Goal: Transaction & Acquisition: Purchase product/service

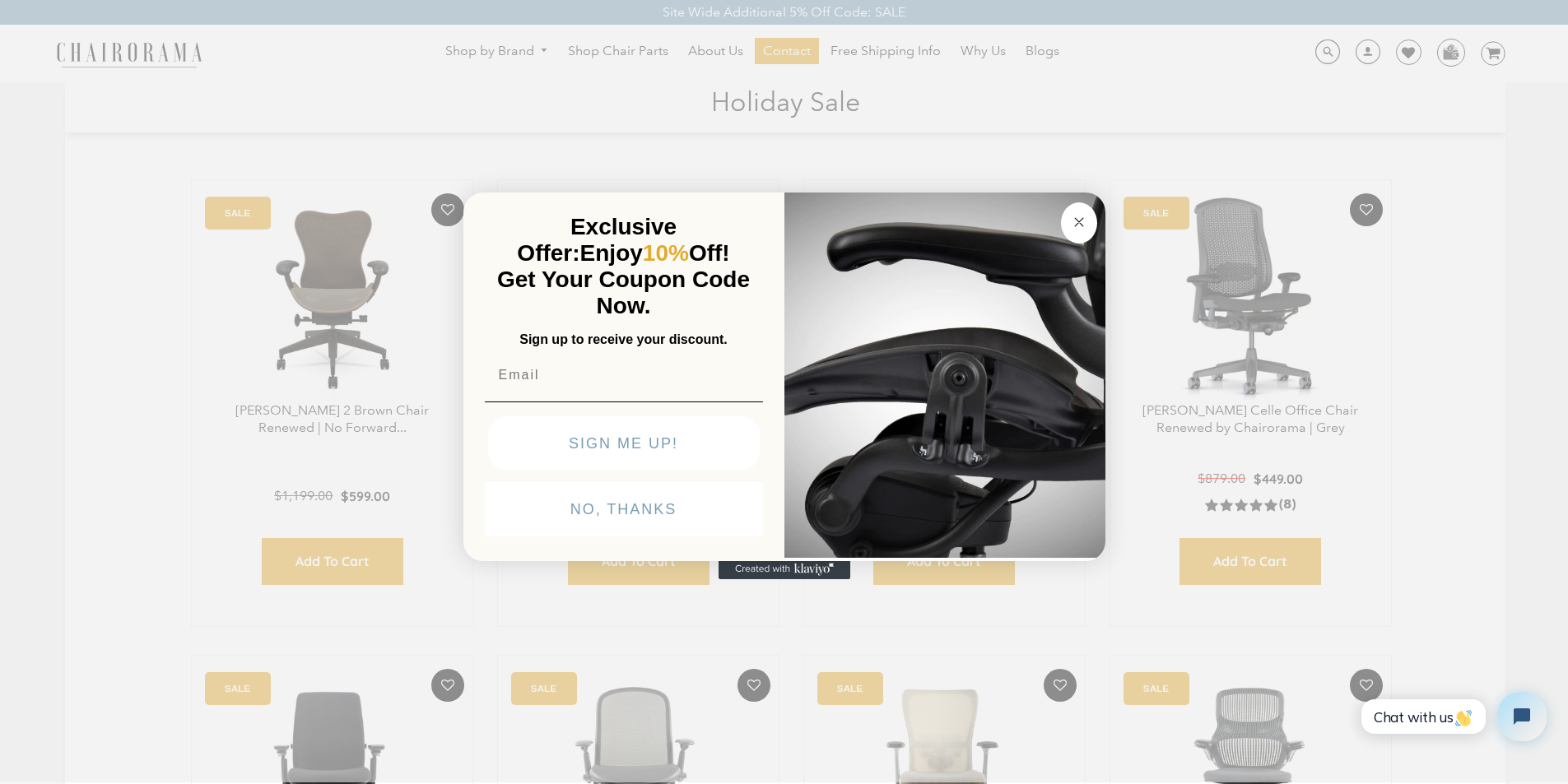
click at [697, 781] on div "Close dialog Exclusive Offer: Enjoy 10% Off! Get Your Coupon Code Now. Sign up …" at bounding box center [784, 390] width 1568 height 784
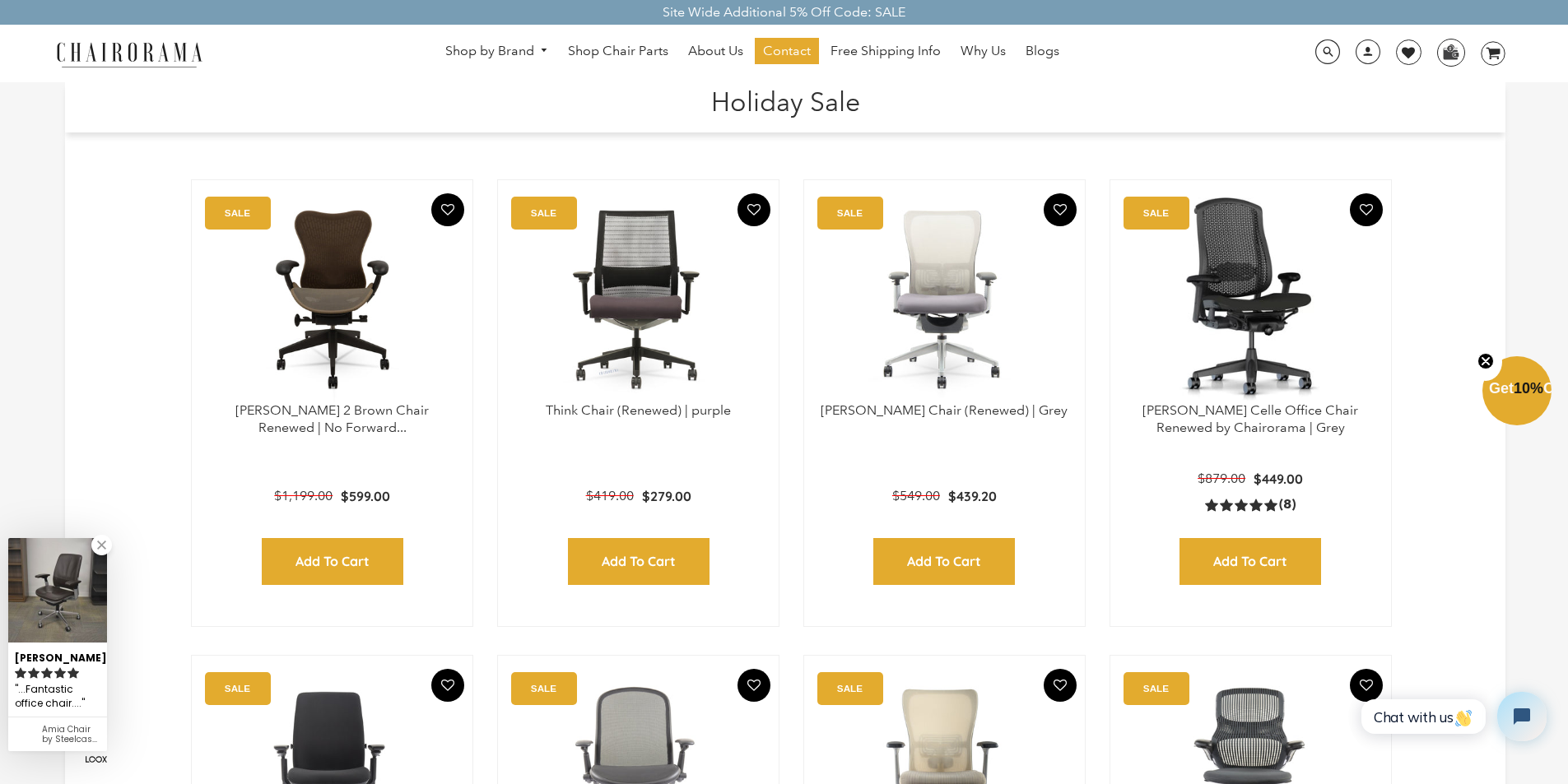
click at [626, 87] on h1 "Holiday Sale" at bounding box center [784, 100] width 1407 height 35
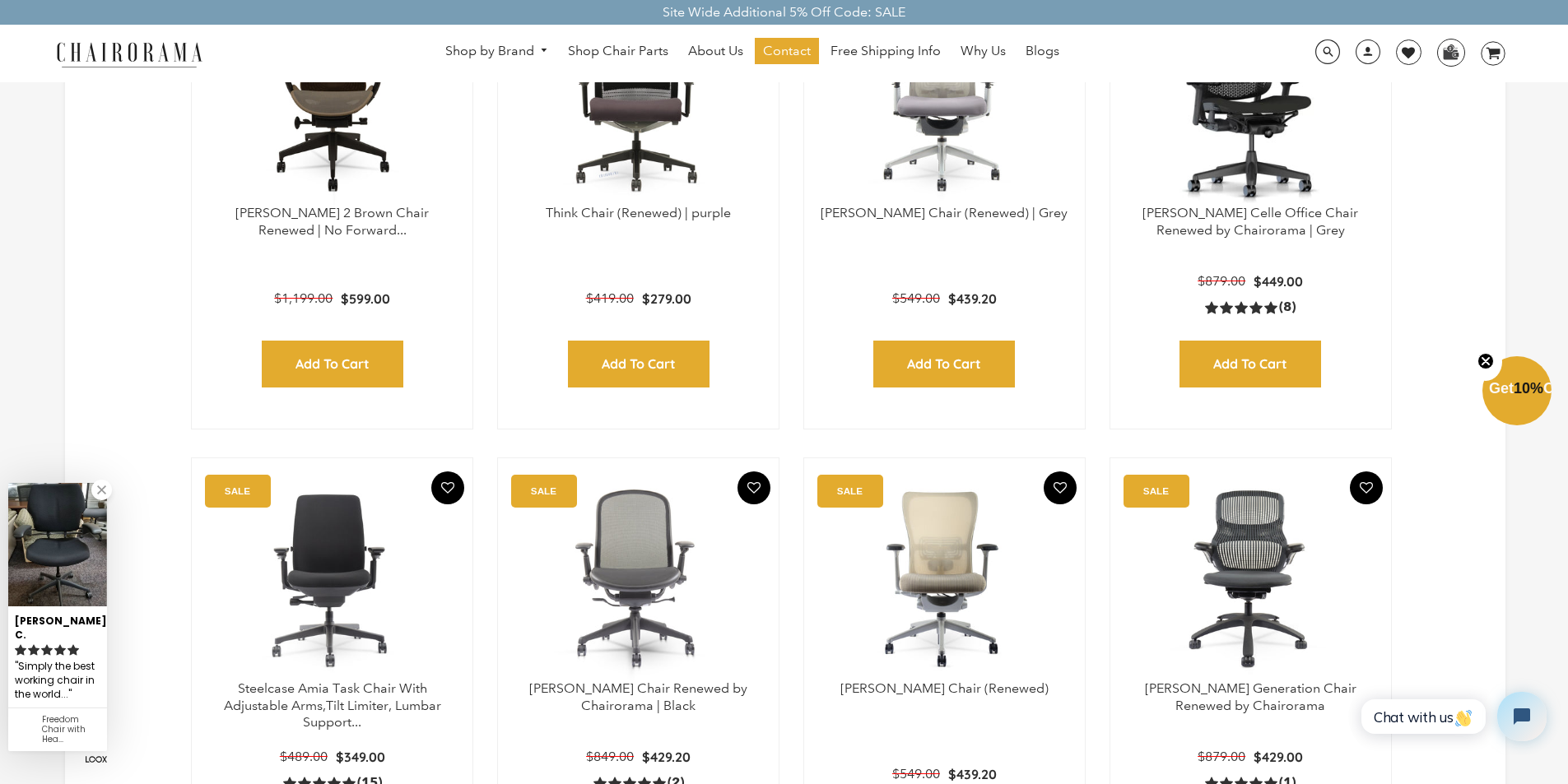
scroll to position [230, 0]
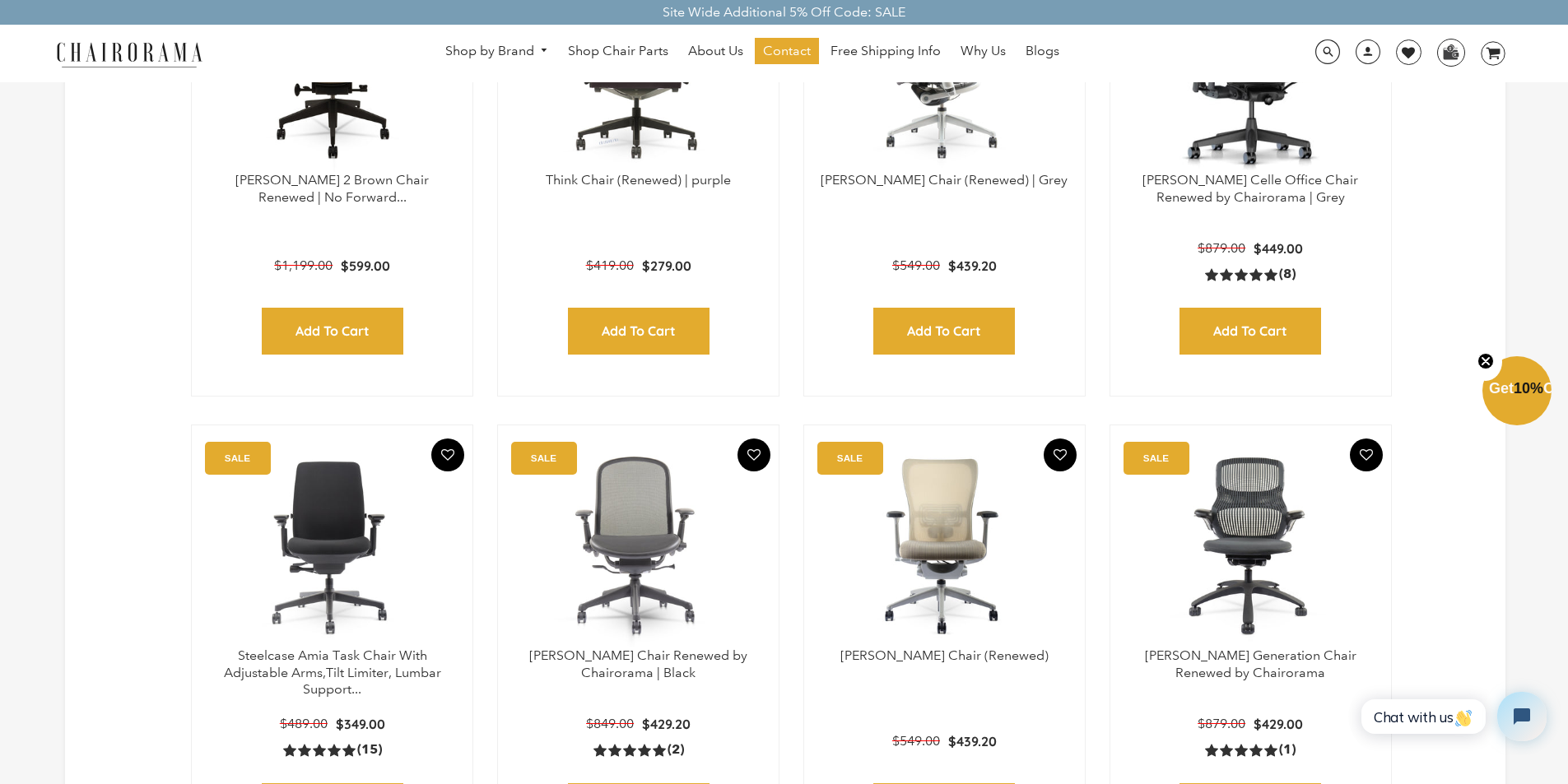
click at [872, 87] on img at bounding box center [944, 68] width 248 height 206
